Goal: Task Accomplishment & Management: Complete application form

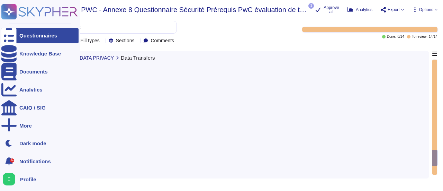
type textarea "Personal data collected for specified purposes will not be transferred outside …"
type textarea "We recognize that certain data may be classified as "sensitive," which includes…"
type textarea "Edenred France has a compliant and effective data conservation and deletion pol…"
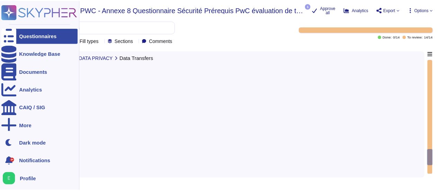
scroll to position [1116, 0]
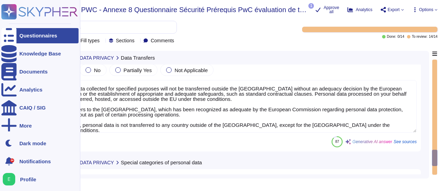
click at [8, 36] on icon at bounding box center [8, 36] width 15 height 20
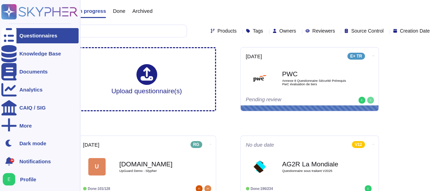
click at [12, 178] on img at bounding box center [9, 179] width 12 height 12
